Goal: Task Accomplishment & Management: Complete application form

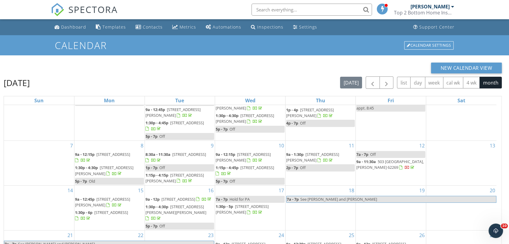
click at [454, 6] on div at bounding box center [452, 6] width 3 height 5
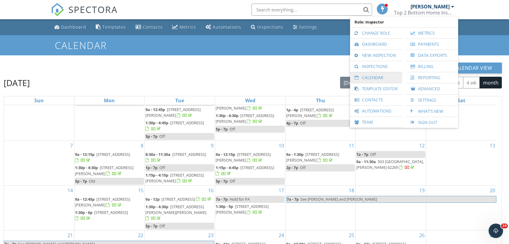
click at [386, 76] on link "Calendar" at bounding box center [376, 77] width 46 height 11
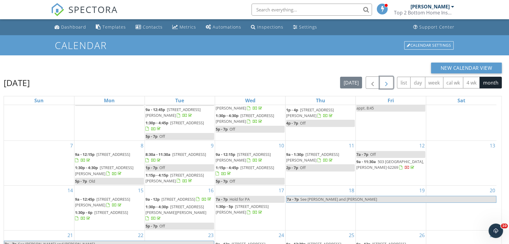
click at [386, 85] on span "button" at bounding box center [386, 82] width 7 height 7
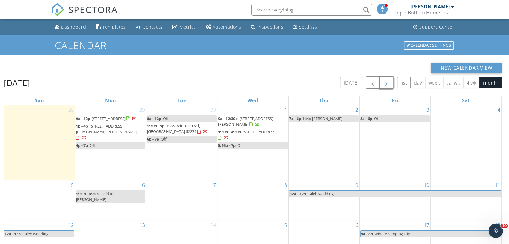
scroll to position [13, 0]
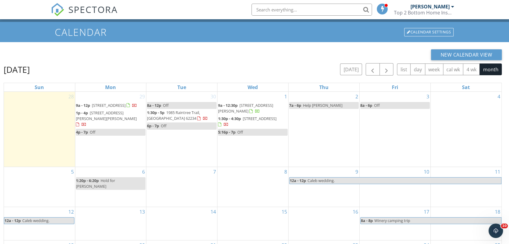
click at [453, 6] on div at bounding box center [452, 6] width 3 height 5
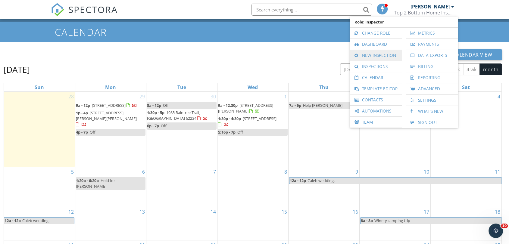
click at [392, 55] on link "New Inspection" at bounding box center [376, 55] width 46 height 11
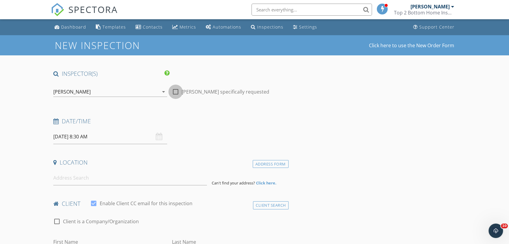
click at [178, 90] on div at bounding box center [176, 92] width 10 height 10
checkbox input "true"
click at [87, 139] on input "09/29/2025 8:30 AM" at bounding box center [110, 137] width 114 height 15
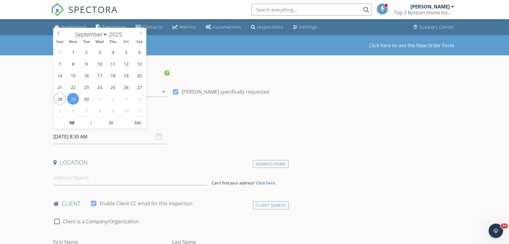
select select "9"
click at [142, 33] on icon at bounding box center [141, 33] width 4 height 4
type input "10/06/2025 8:30 AM"
type input "09"
type input "10/06/2025 9:30 AM"
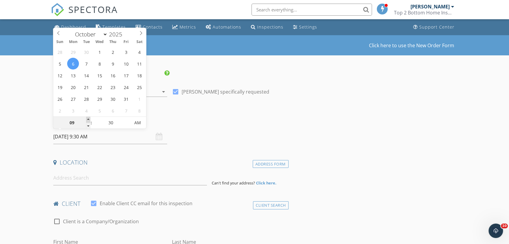
click at [88, 119] on span at bounding box center [88, 120] width 4 height 6
type input "25"
type input "10/06/2025 9:25 AM"
click at [127, 126] on span at bounding box center [127, 126] width 4 height 6
type input "20"
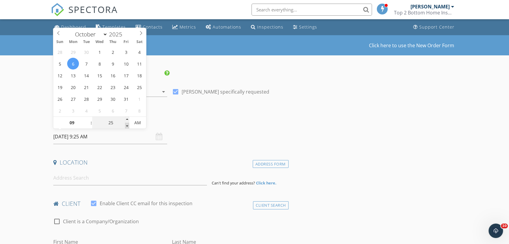
type input "10/06/2025 9:20 AM"
click at [127, 126] on span at bounding box center [127, 126] width 4 height 6
type input "15"
type input "10/06/2025 9:15 AM"
click at [127, 126] on span at bounding box center [127, 126] width 4 height 6
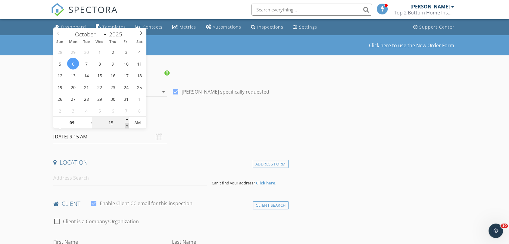
type input "10"
type input "10/06/2025 9:10 AM"
click at [127, 126] on span at bounding box center [127, 126] width 4 height 6
type input "05"
type input "10/06/2025 9:05 AM"
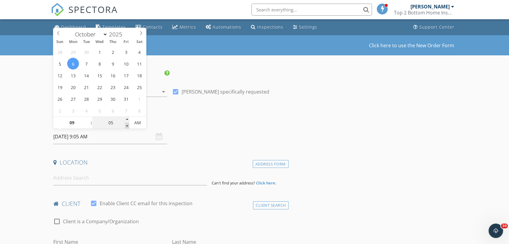
click at [127, 126] on span at bounding box center [127, 126] width 4 height 6
type input "00"
type input "10/06/2025 9:00 AM"
click at [127, 126] on span at bounding box center [127, 126] width 4 height 6
click at [77, 179] on input at bounding box center [130, 178] width 154 height 15
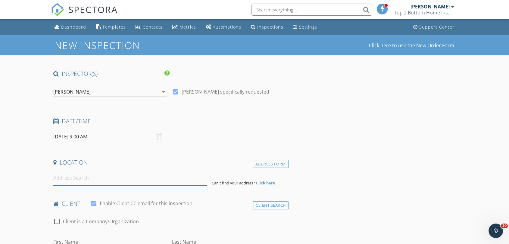
click at [77, 179] on input at bounding box center [130, 178] width 154 height 15
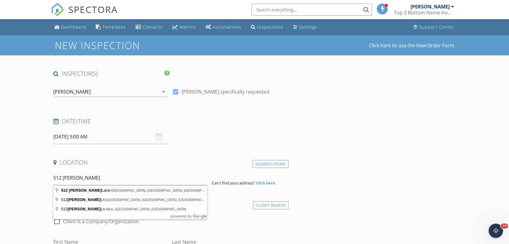
type input "512 Strohbeck Lane, Bethalto, IL, USA"
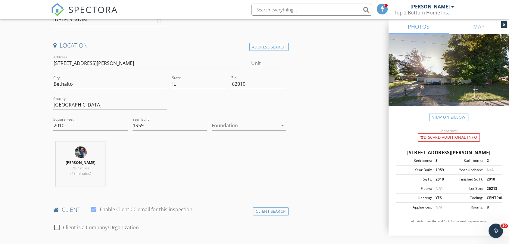
scroll to position [122, 0]
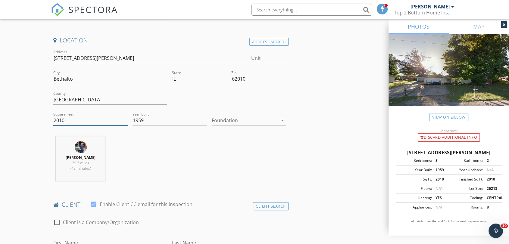
click at [65, 120] on input "2010" at bounding box center [90, 121] width 74 height 10
type input "200"
type input "2000"
click at [284, 119] on icon "arrow_drop_down" at bounding box center [282, 120] width 7 height 7
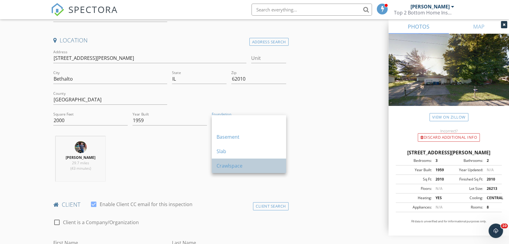
click at [234, 163] on div "Crawlspace" at bounding box center [249, 165] width 65 height 7
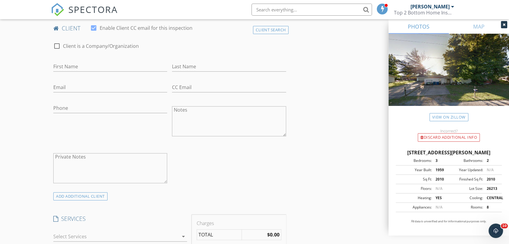
scroll to position [309, 0]
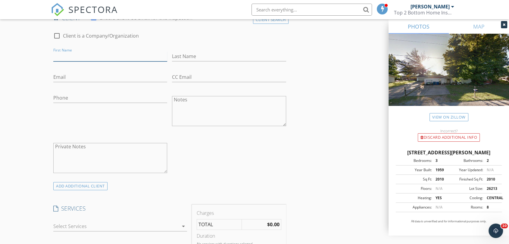
click at [93, 55] on input "First Name" at bounding box center [110, 57] width 114 height 10
type input "Jason"
type input "Rosen"
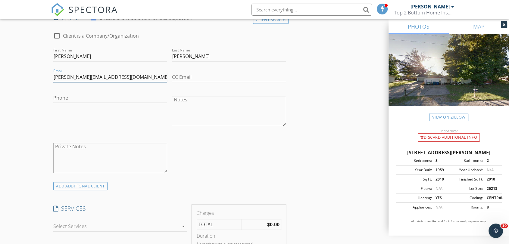
type input "Jason_rsn@yahoo.com"
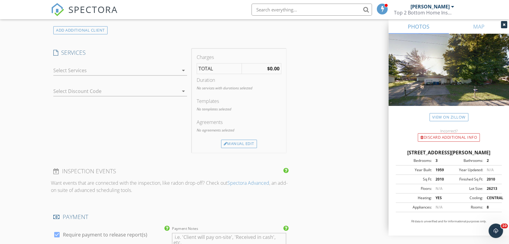
scroll to position [469, 0]
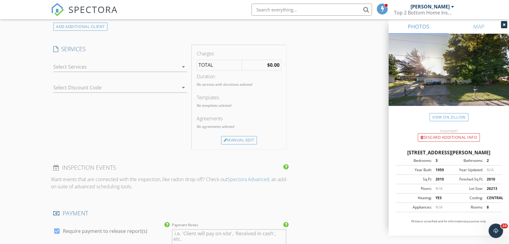
type input "618-540-0279"
click at [184, 66] on icon "arrow_drop_down" at bounding box center [183, 66] width 7 height 7
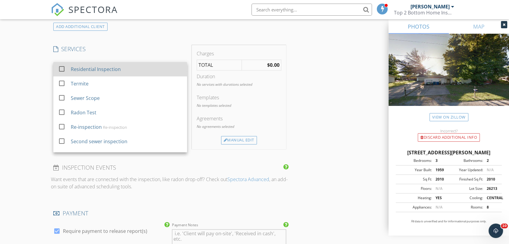
click at [63, 71] on div at bounding box center [62, 69] width 10 height 10
checkbox input "false"
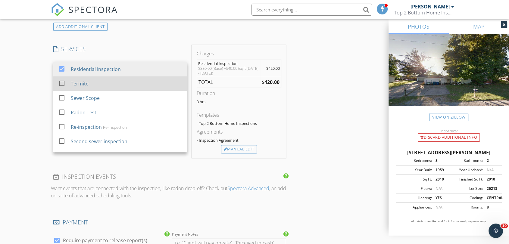
click at [64, 85] on div at bounding box center [62, 83] width 10 height 10
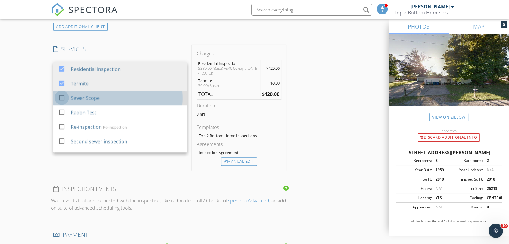
click at [62, 97] on div at bounding box center [62, 98] width 10 height 10
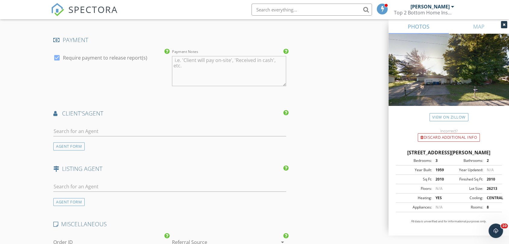
scroll to position [682, 0]
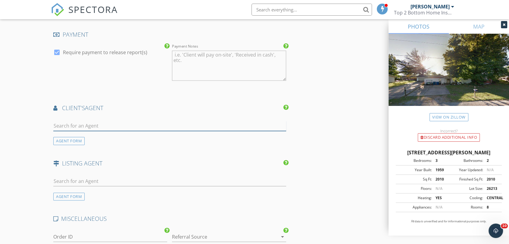
click at [105, 124] on input "text" at bounding box center [169, 126] width 233 height 10
click at [105, 124] on input "A" at bounding box center [169, 126] width 233 height 10
type input "h"
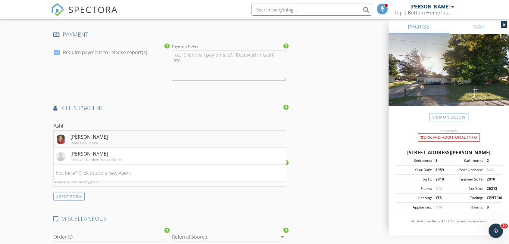
type input "Ashl"
click at [74, 141] on div "Re/Max Alliance" at bounding box center [89, 143] width 37 height 5
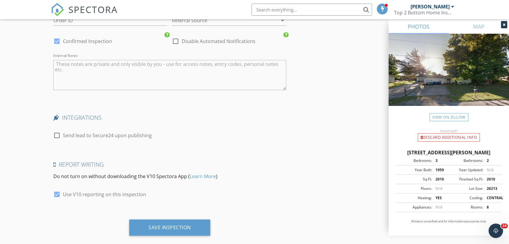
scroll to position [1045, 0]
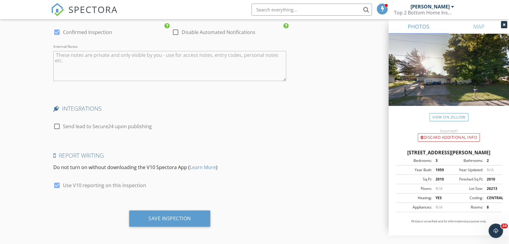
click at [56, 125] on div at bounding box center [57, 126] width 10 height 10
checkbox input "true"
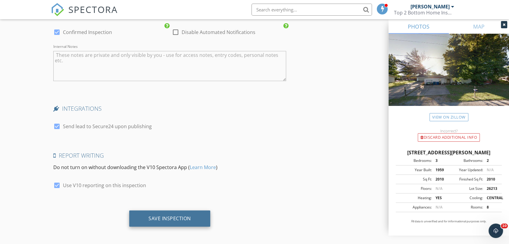
click at [164, 216] on div "Save Inspection" at bounding box center [170, 218] width 42 height 6
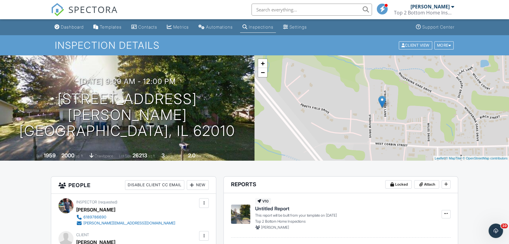
click at [453, 6] on div at bounding box center [452, 6] width 3 height 5
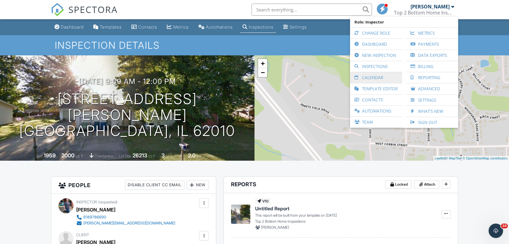
click at [376, 76] on link "Calendar" at bounding box center [376, 77] width 46 height 11
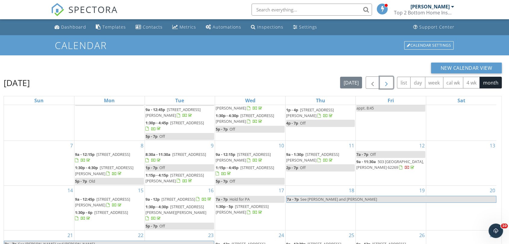
click at [388, 84] on span "button" at bounding box center [386, 82] width 7 height 7
